Goal: Task Accomplishment & Management: Manage account settings

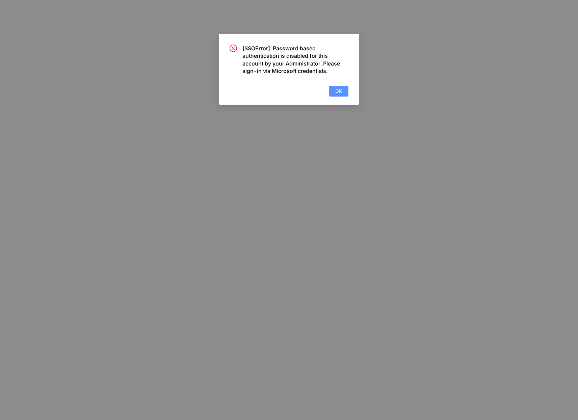
click at [336, 90] on span "OK" at bounding box center [338, 90] width 7 height 7
